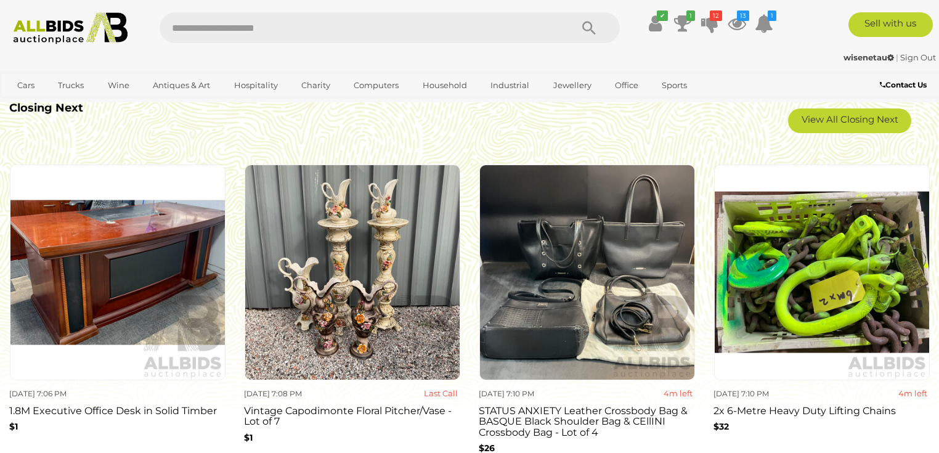
scroll to position [1084, 0]
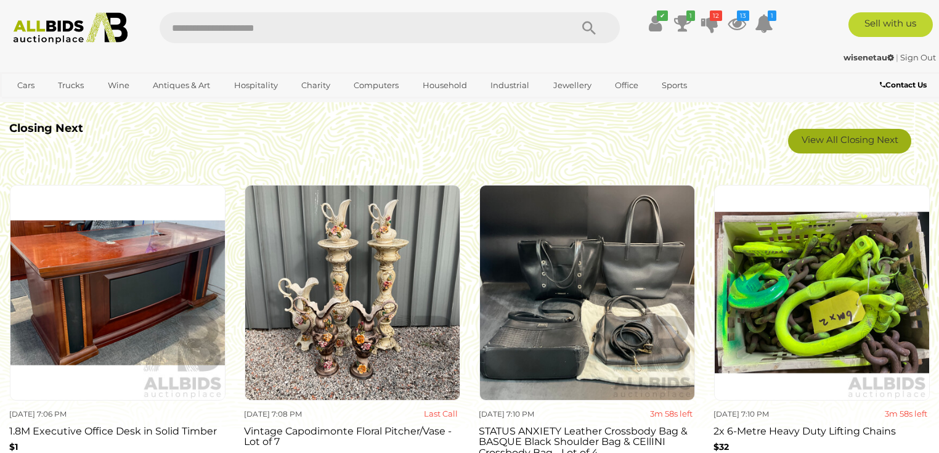
click at [816, 142] on link "View All Closing Next" at bounding box center [849, 141] width 123 height 25
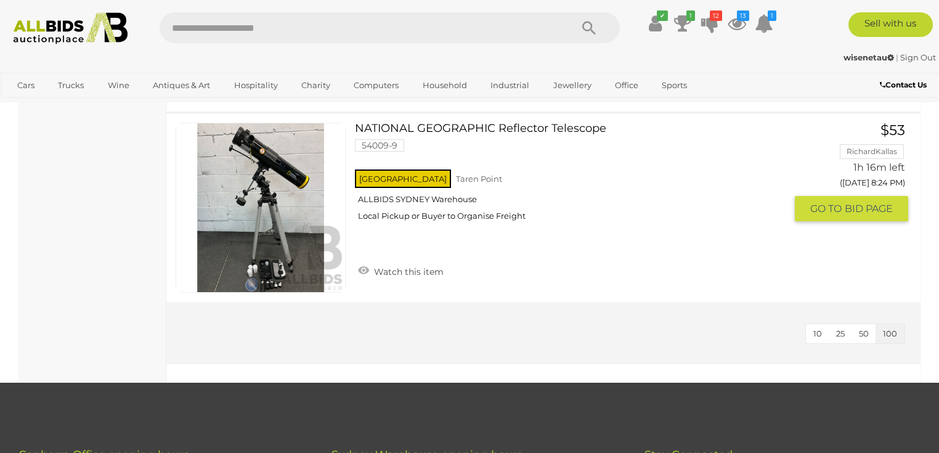
scroll to position [8774, 0]
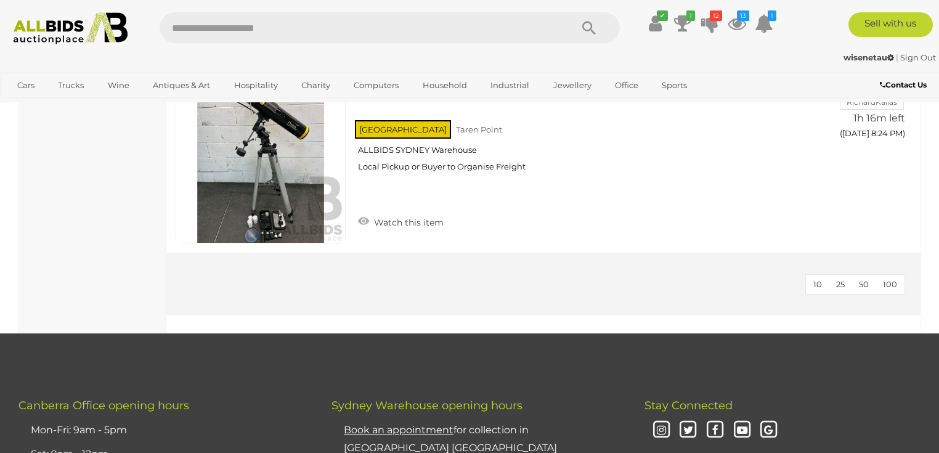
click at [887, 279] on span "100" at bounding box center [890, 284] width 14 height 10
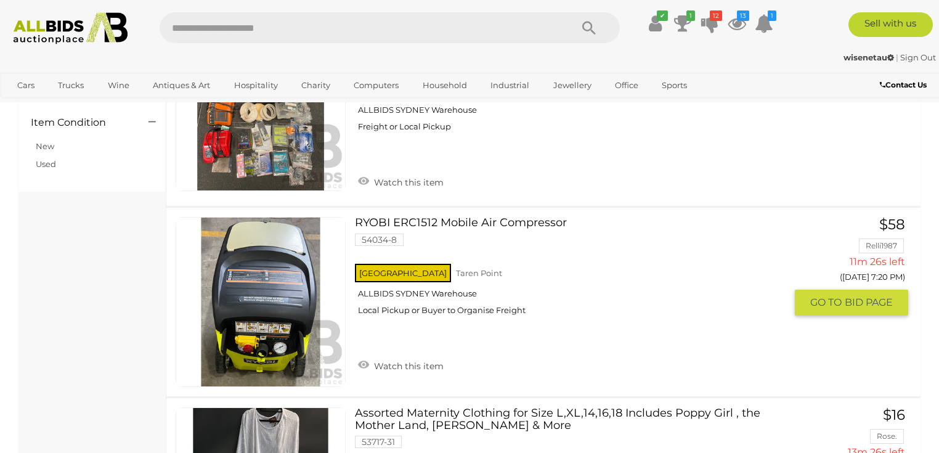
scroll to position [1183, 0]
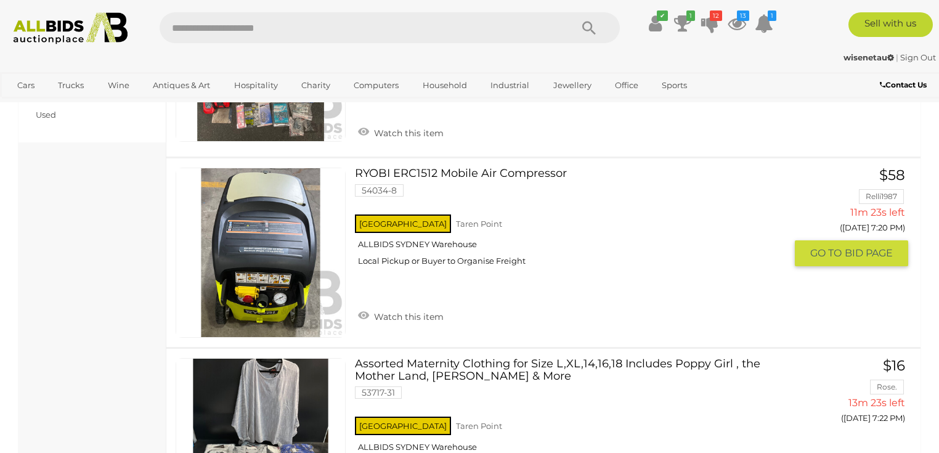
click at [412, 168] on link "RYOBI ERC1512 Mobile Air Compressor 54034-8 NSW Taren Point ALLBIDS SYDNEY Ware…" at bounding box center [574, 222] width 421 height 108
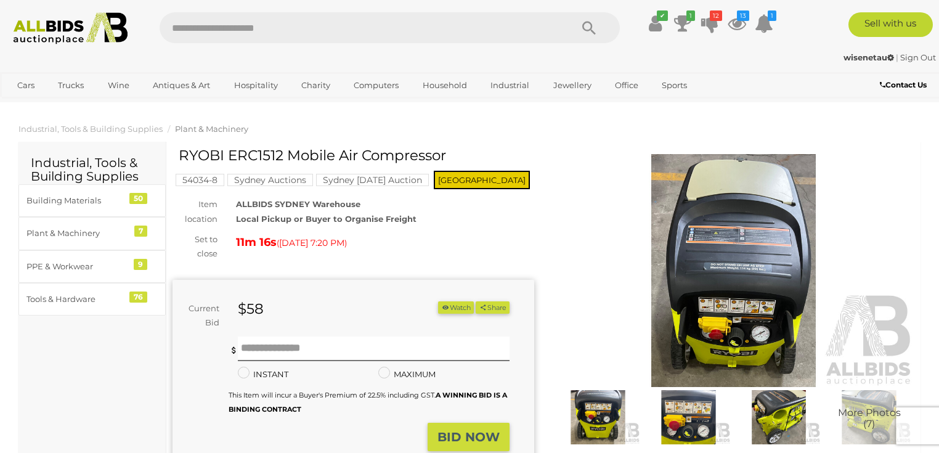
drag, startPoint x: 180, startPoint y: 155, endPoint x: 363, endPoint y: 158, distance: 183.0
click at [363, 158] on h1 "RYOBI ERC1512 Mobile Air Compressor" at bounding box center [355, 155] width 352 height 15
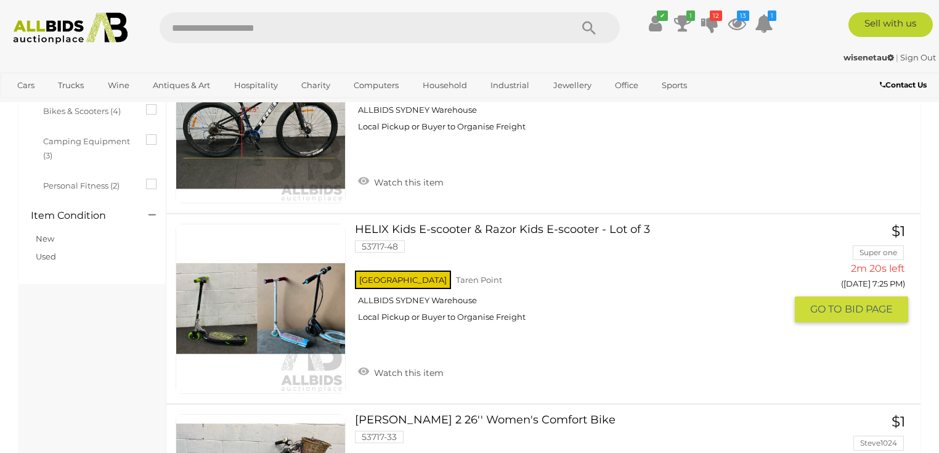
scroll to position [986, 0]
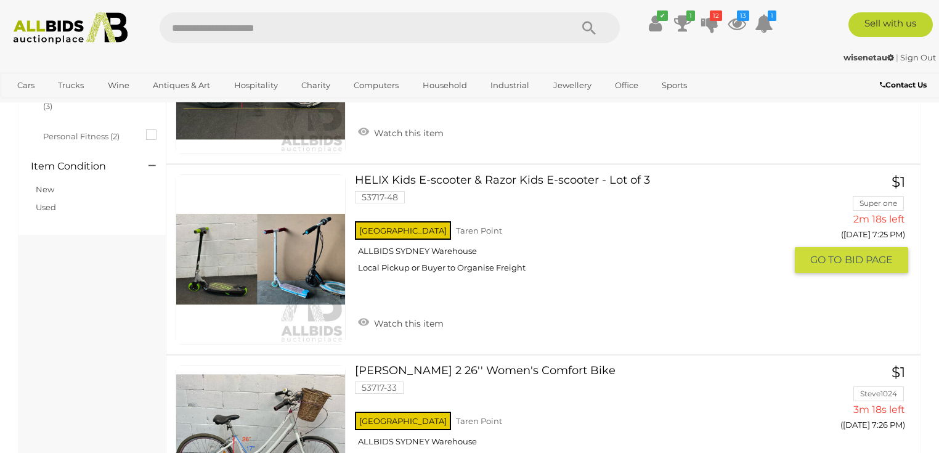
click at [455, 176] on link "HELIX Kids E-scooter & Razor Kids E-scooter - Lot of 3 53717-48 NSW Taren Point" at bounding box center [574, 228] width 421 height 108
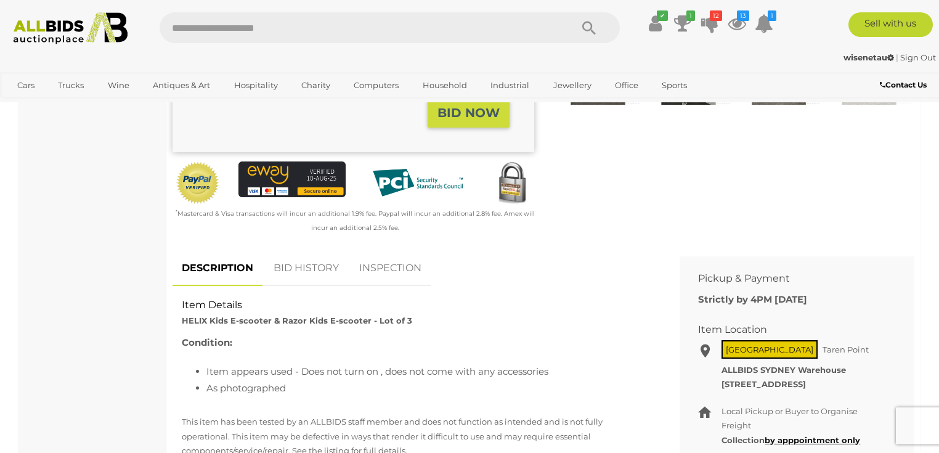
scroll to position [345, 0]
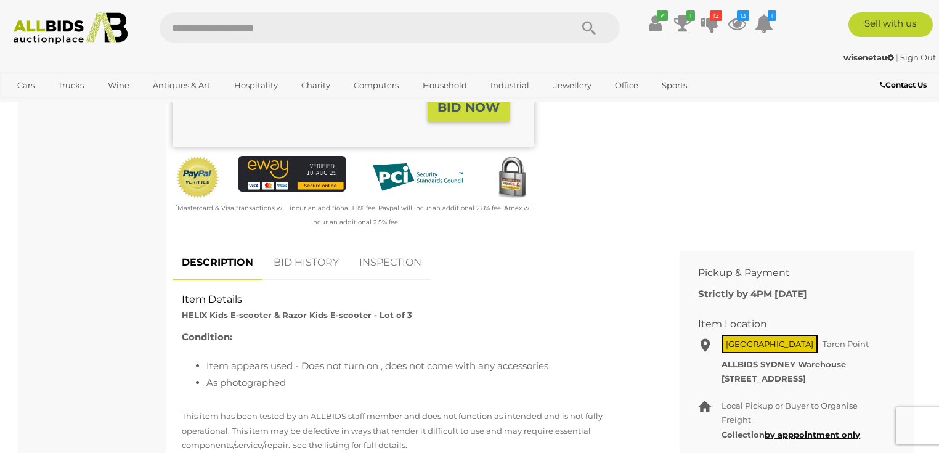
click at [315, 266] on link "BID HISTORY" at bounding box center [306, 263] width 84 height 36
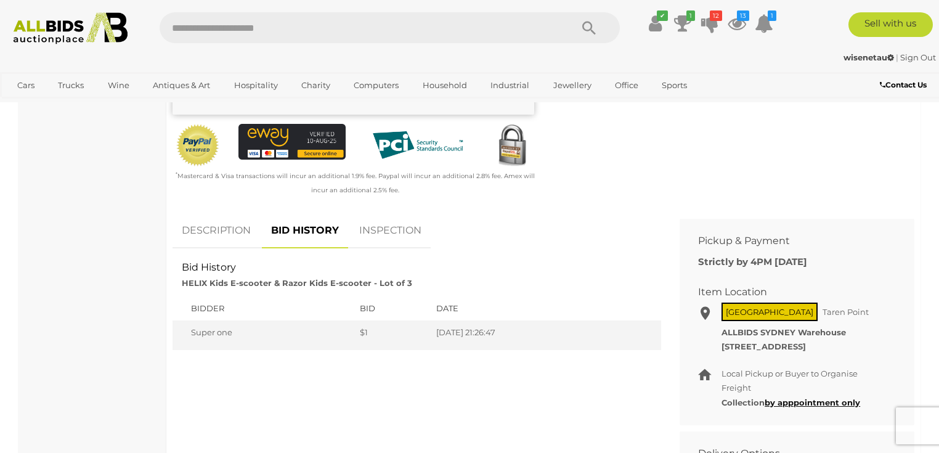
scroll to position [394, 0]
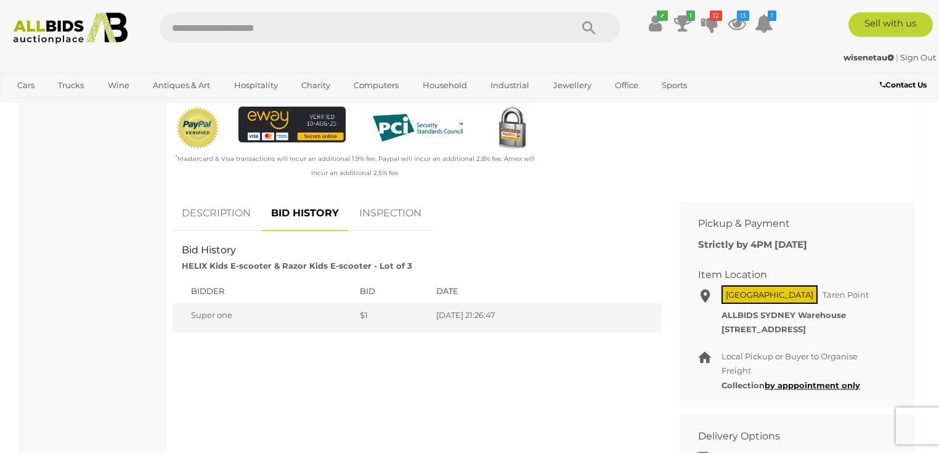
click at [237, 213] on link "DESCRIPTION" at bounding box center [216, 213] width 87 height 36
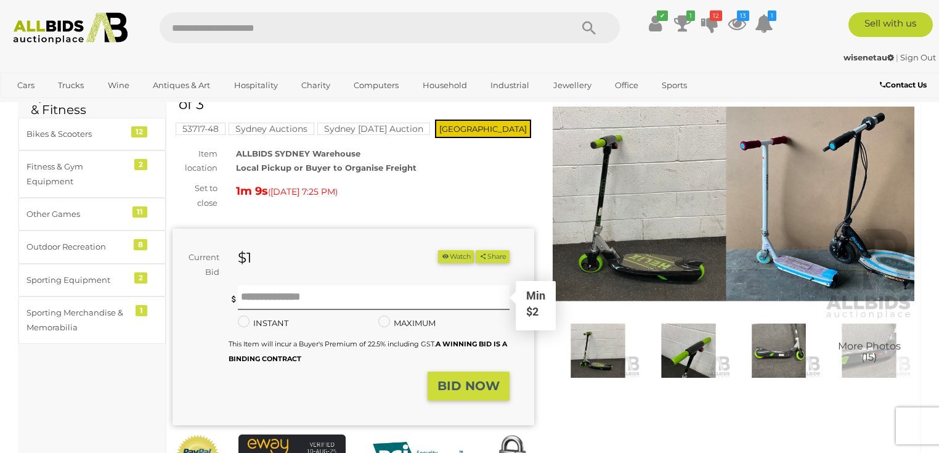
scroll to position [49, 0]
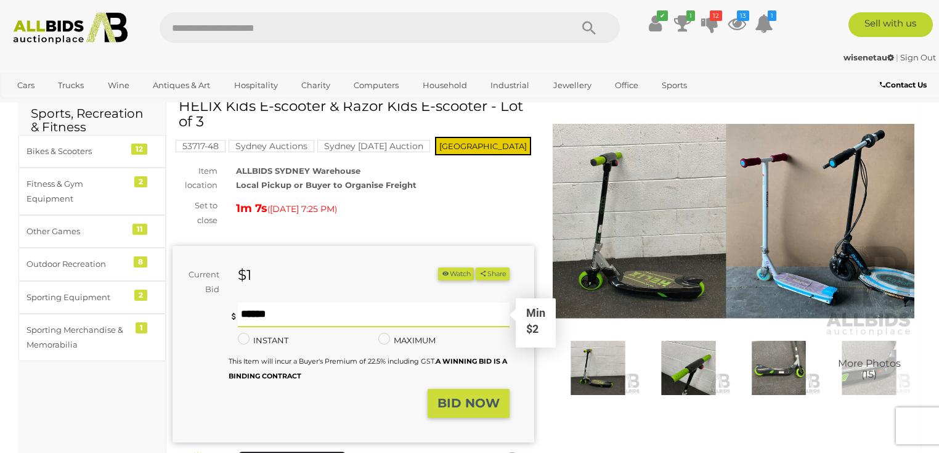
click at [330, 319] on input "text" at bounding box center [374, 315] width 272 height 25
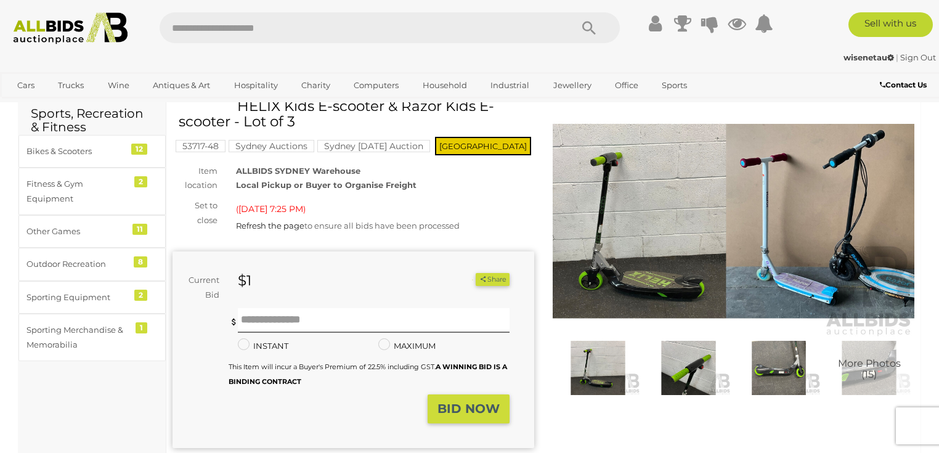
scroll to position [49, 0]
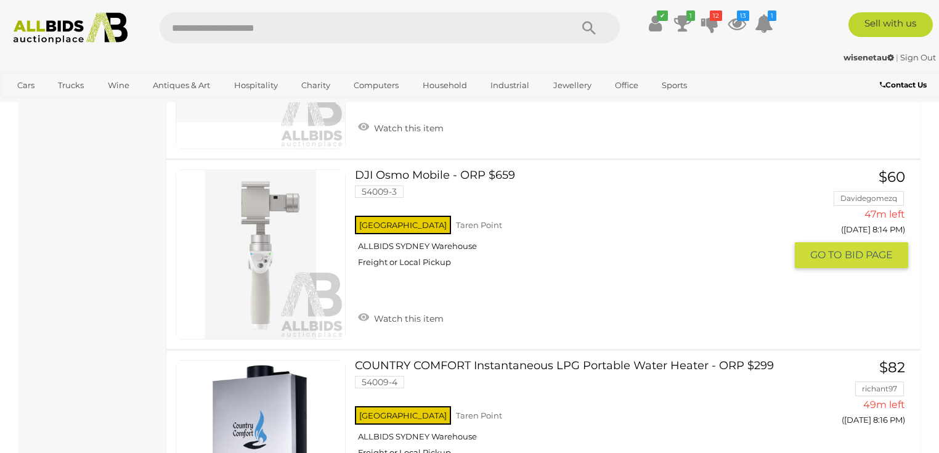
scroll to position [6014, 0]
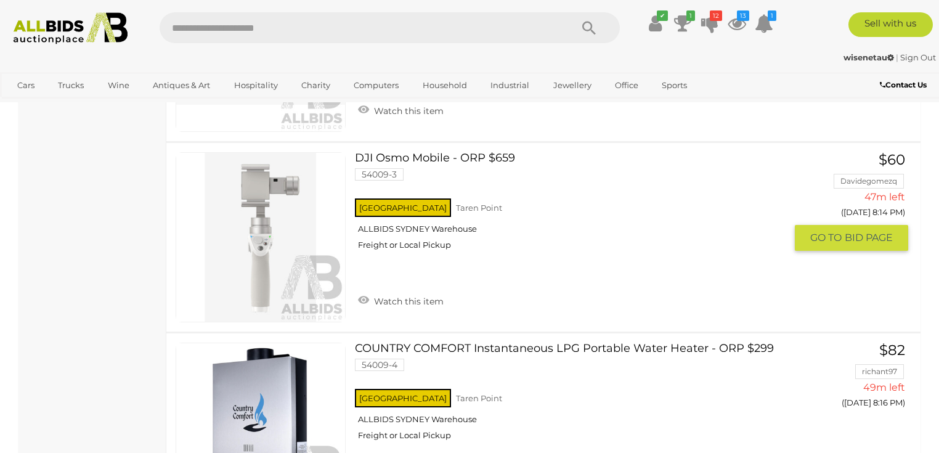
click at [259, 160] on link at bounding box center [261, 237] width 170 height 170
click at [406, 152] on link "DJI Osmo Mobile - ORP $659 54009-3 NSW Taren Point ALLBIDS SYDNEY Warehouse" at bounding box center [574, 206] width 421 height 108
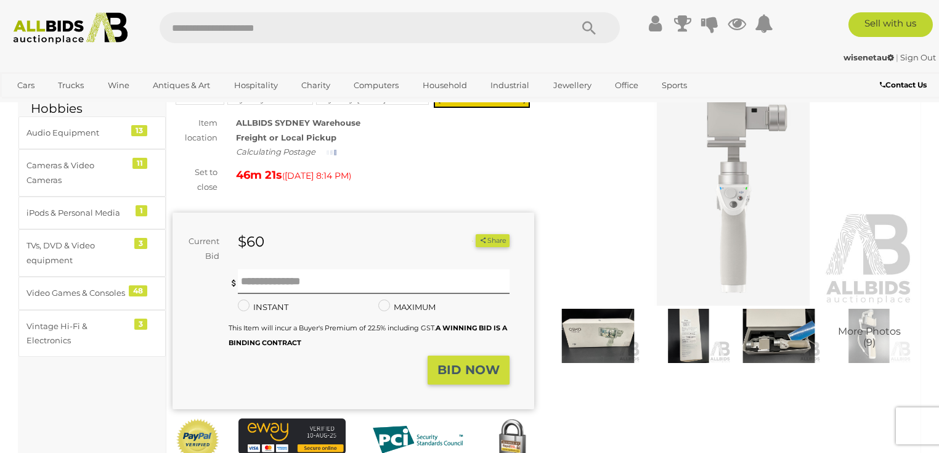
scroll to position [99, 0]
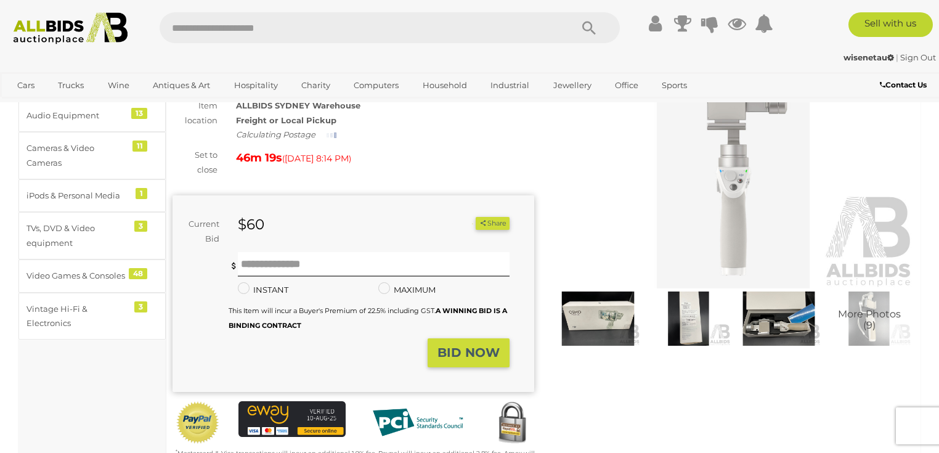
click at [771, 321] on img at bounding box center [779, 318] width 84 height 54
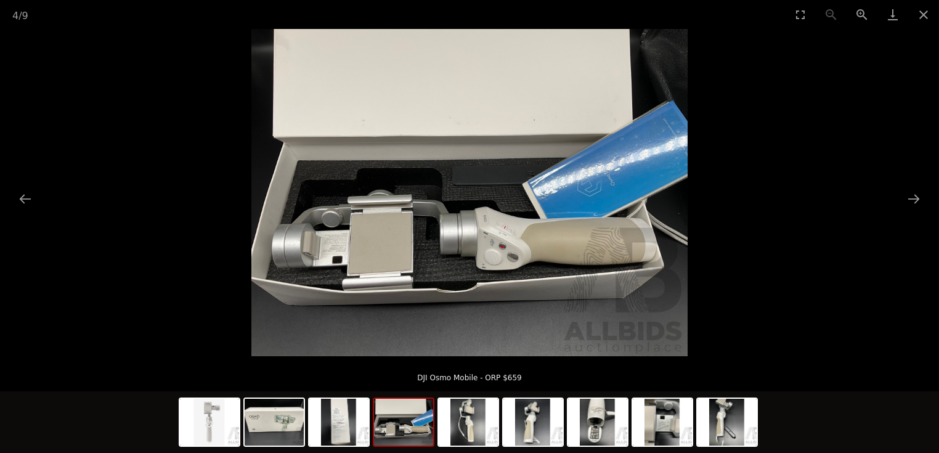
scroll to position [197, 0]
click at [663, 424] on img at bounding box center [662, 422] width 59 height 47
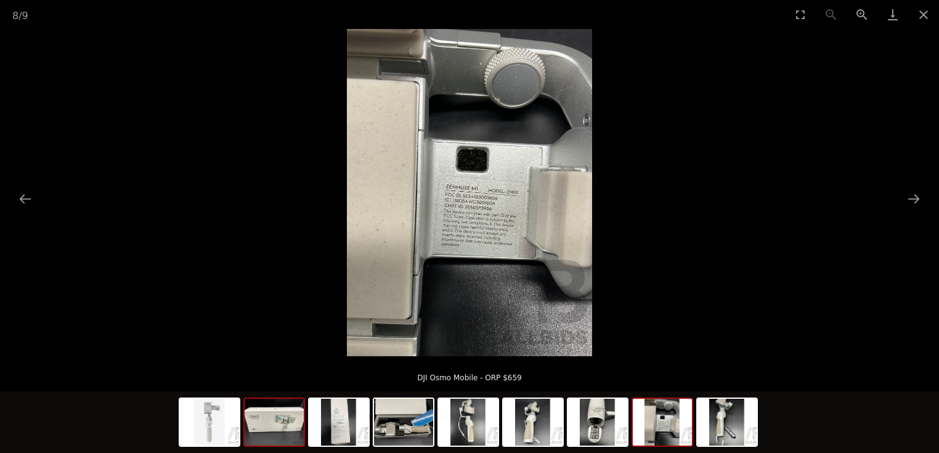
click at [257, 424] on img at bounding box center [274, 422] width 59 height 47
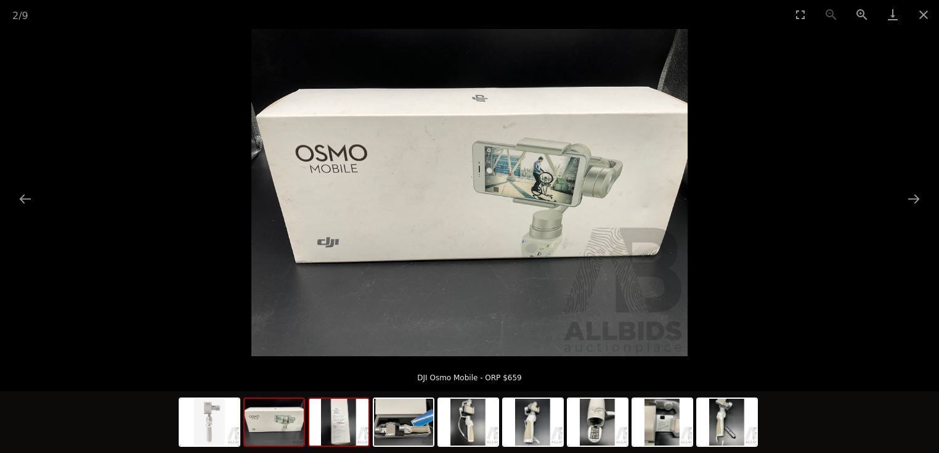
click at [342, 437] on img at bounding box center [338, 422] width 59 height 47
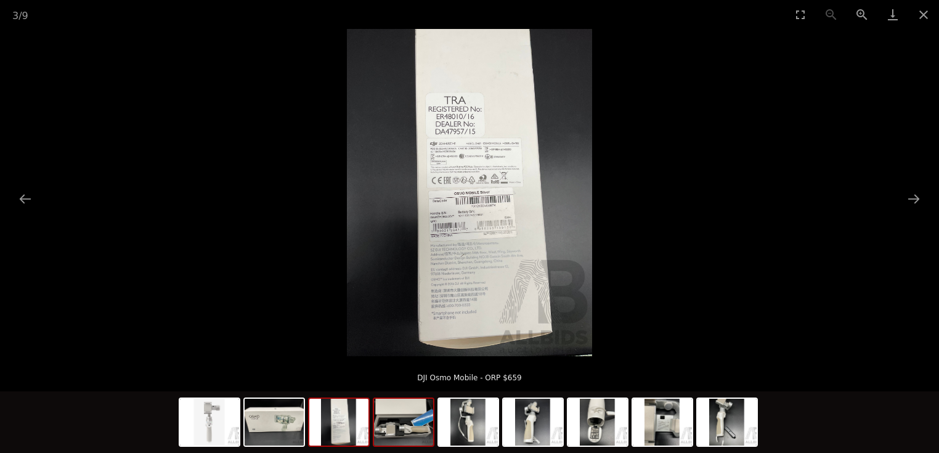
click at [402, 438] on img at bounding box center [403, 422] width 59 height 47
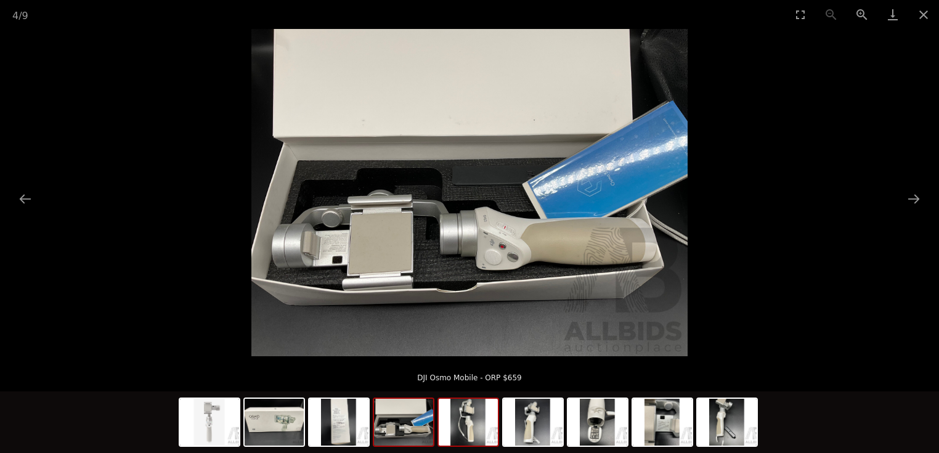
click at [461, 429] on img at bounding box center [468, 422] width 59 height 47
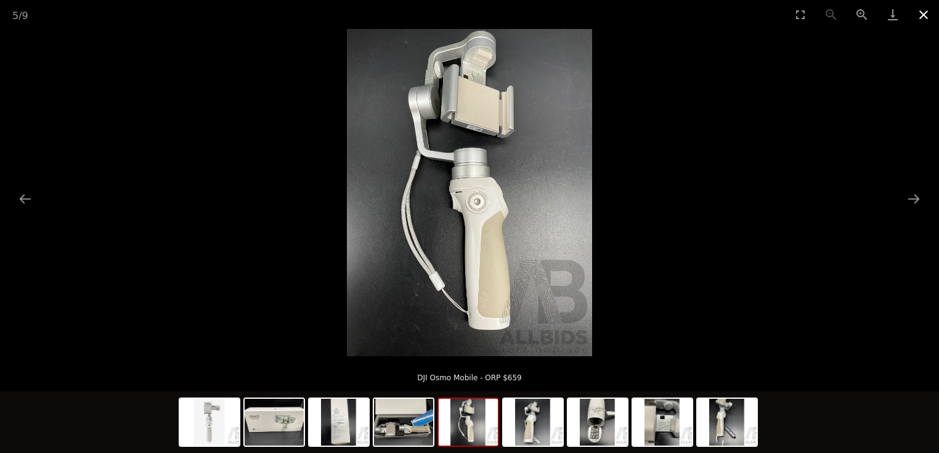
click at [920, 16] on button "Close gallery" at bounding box center [923, 14] width 31 height 29
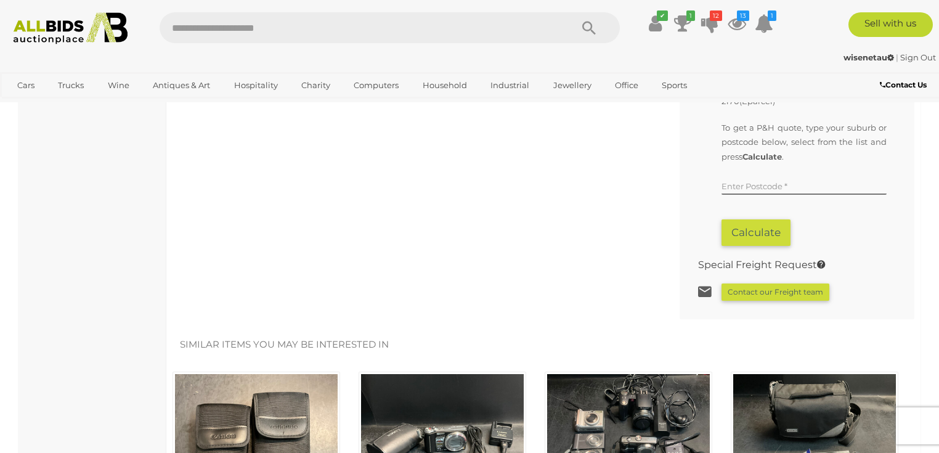
scroll to position [1183, 0]
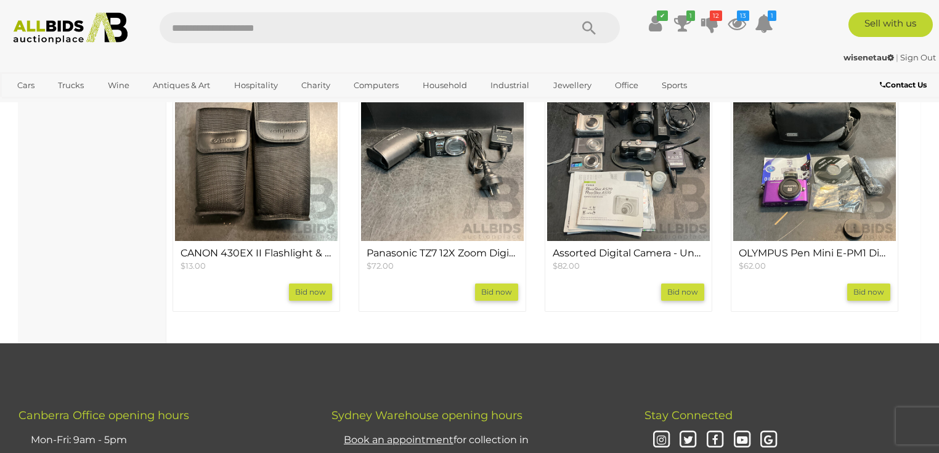
click at [266, 153] on img at bounding box center [256, 159] width 163 height 163
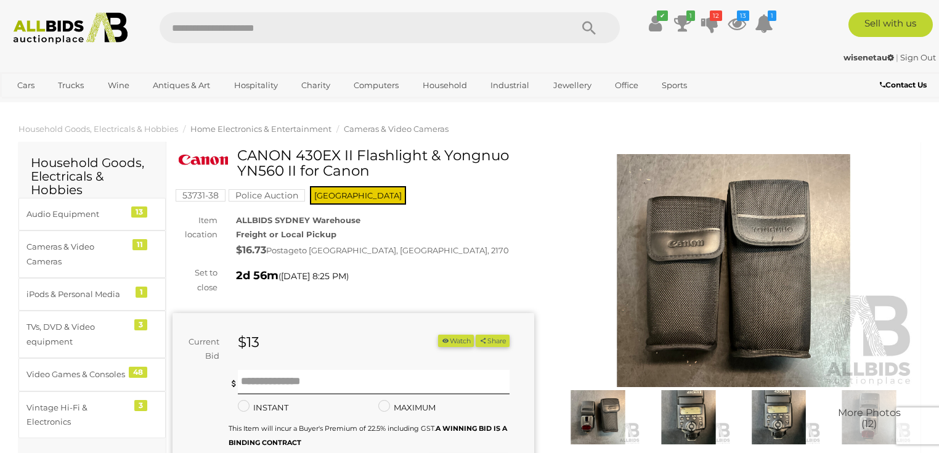
click at [253, 128] on span "Home Electronics & Entertainment" at bounding box center [260, 129] width 141 height 10
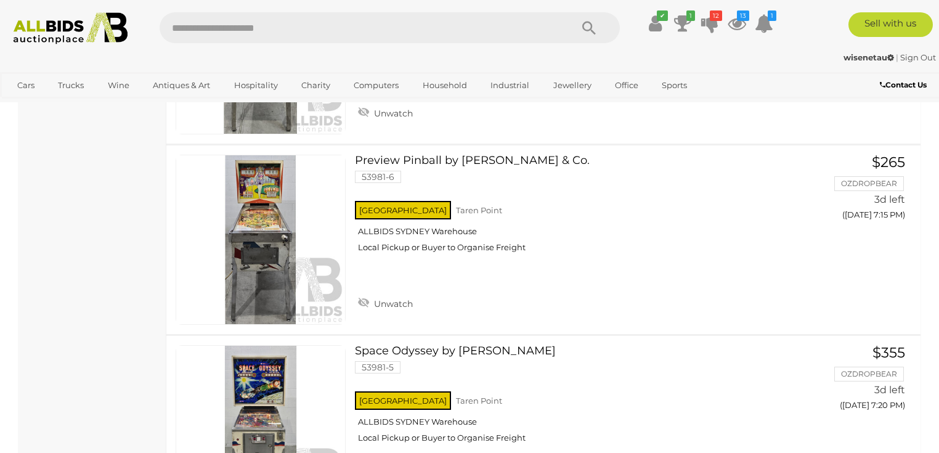
scroll to position [3715, 0]
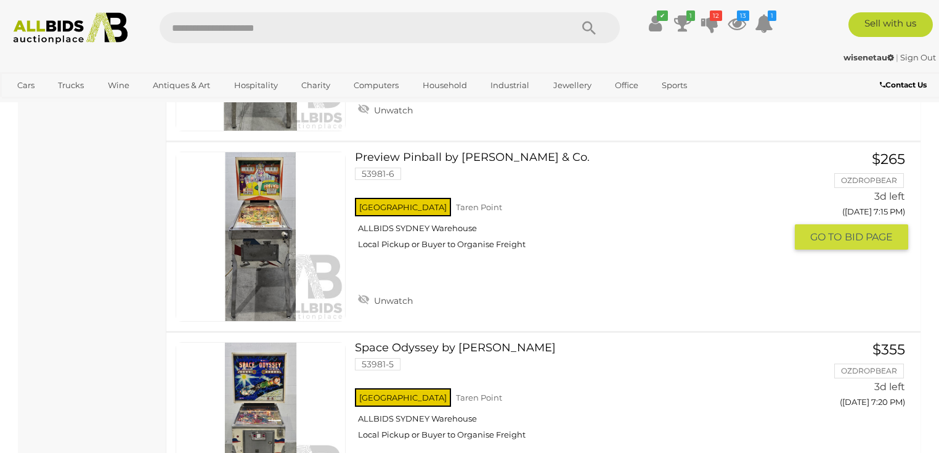
click at [410, 152] on link "Preview Pinball by D. Gottlieb & Co. 53981-6 NSW Taren Point ALLBIDS SYDNEY War…" at bounding box center [574, 206] width 421 height 108
